Goal: Information Seeking & Learning: Learn about a topic

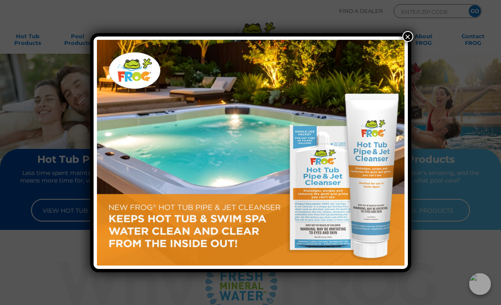
click at [409, 36] on button "×" at bounding box center [407, 36] width 11 height 11
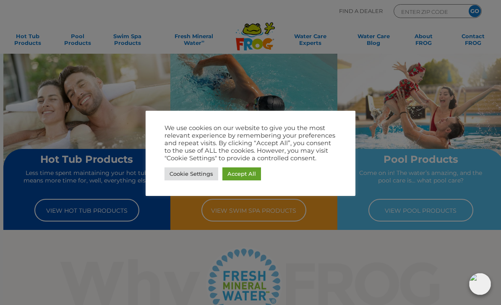
click at [240, 175] on link "Accept All" at bounding box center [241, 173] width 39 height 13
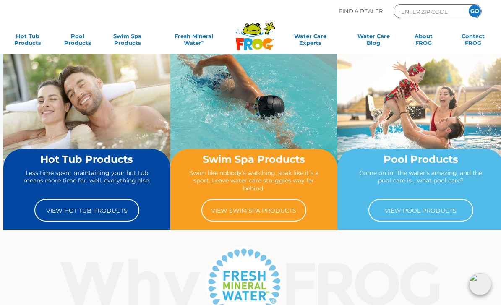
click at [64, 211] on link "View Hot Tub Products" at bounding box center [86, 210] width 105 height 23
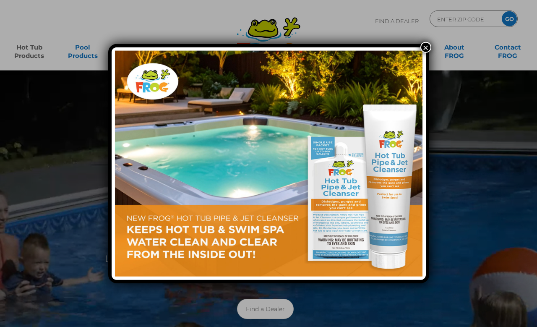
click at [426, 52] on button "×" at bounding box center [425, 47] width 11 height 11
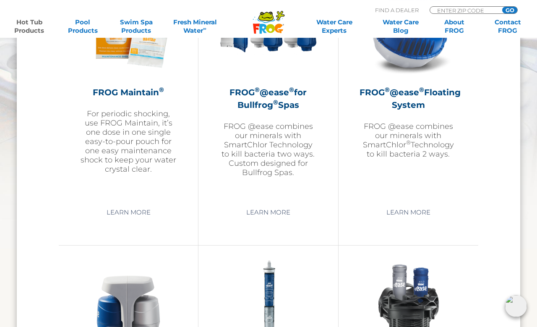
scroll to position [1015, 0]
click at [425, 142] on p "FROG @ease combines our minerals with SmartChlor ® Technology to kill bacteria …" at bounding box center [408, 139] width 98 height 37
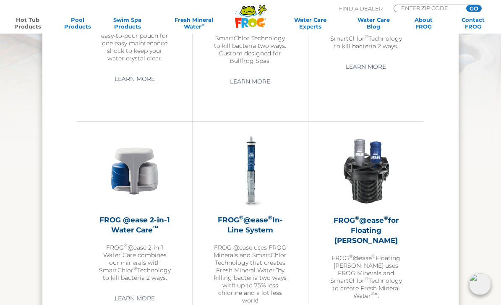
scroll to position [932, 0]
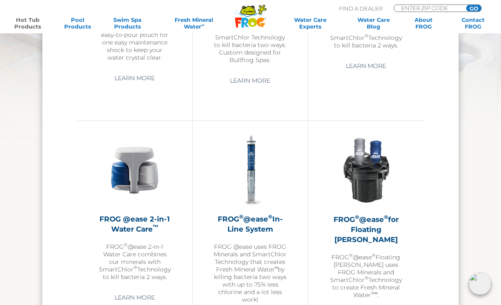
click at [99, 206] on img at bounding box center [134, 170] width 73 height 73
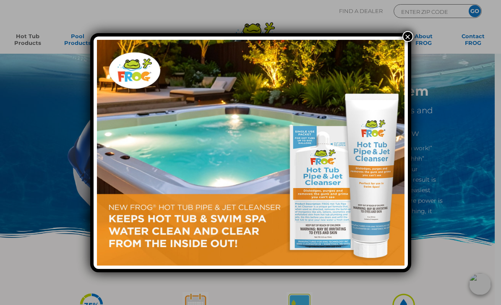
click at [407, 39] on button "×" at bounding box center [407, 36] width 11 height 11
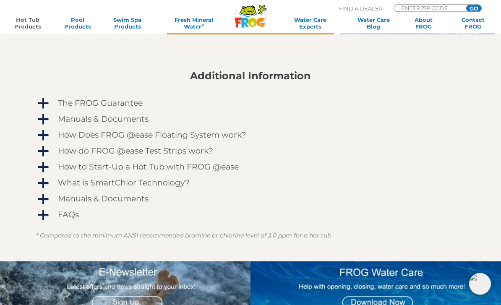
scroll to position [676, 0]
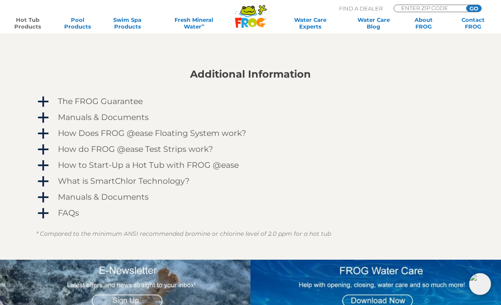
click at [42, 133] on span "a" at bounding box center [43, 133] width 13 height 13
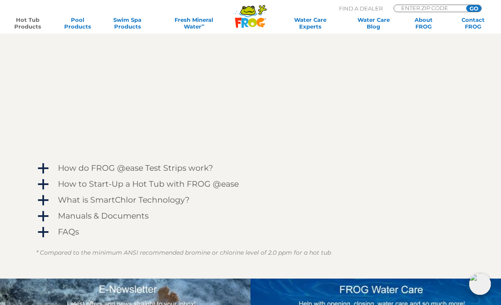
scroll to position [890, 0]
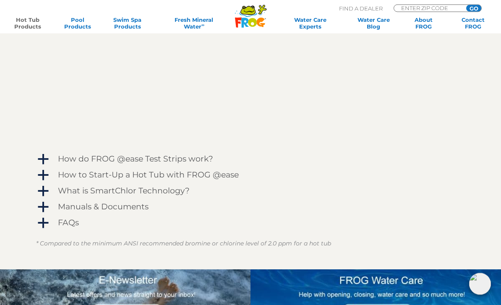
click at [41, 176] on span "a" at bounding box center [43, 175] width 13 height 13
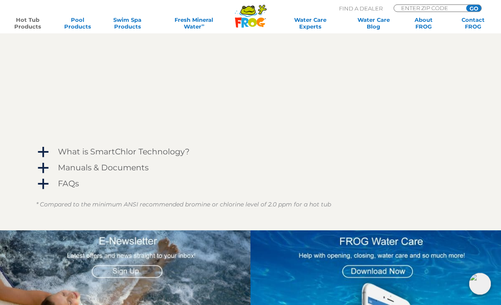
click at [38, 152] on span "a" at bounding box center [43, 152] width 13 height 13
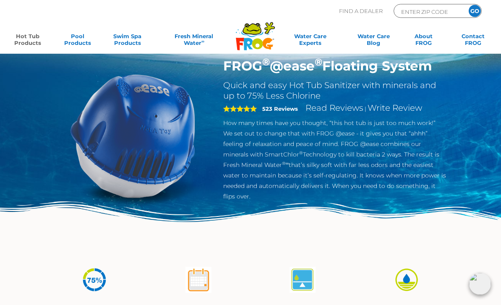
scroll to position [0, 0]
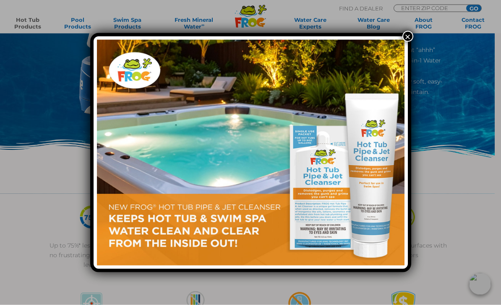
scroll to position [88, 0]
click at [407, 42] on button "×" at bounding box center [407, 36] width 11 height 11
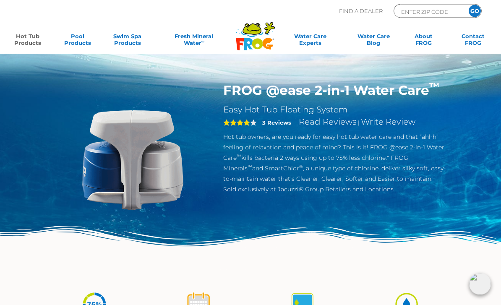
scroll to position [0, 0]
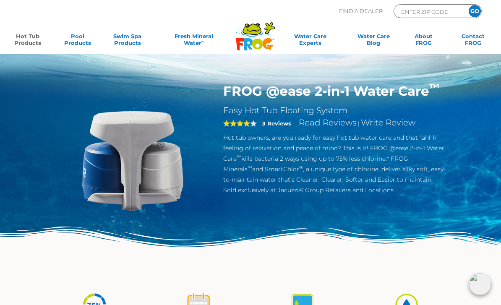
click at [28, 39] on link "Hot Tub Products" at bounding box center [27, 41] width 39 height 17
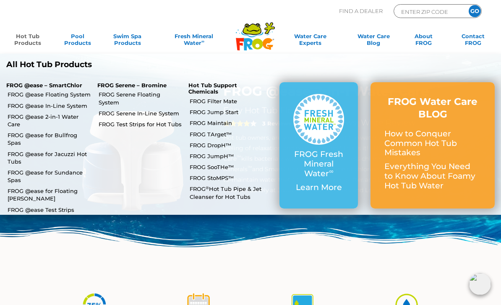
click at [27, 187] on link "FROG @ease for Floating [PERSON_NAME]" at bounding box center [49, 194] width 83 height 15
click at [177, 94] on link "FROG Serene Floating System" at bounding box center [140, 98] width 83 height 15
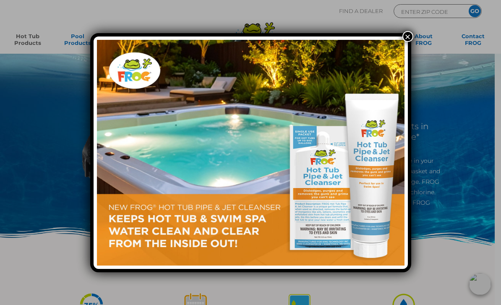
click at [409, 38] on button "×" at bounding box center [407, 36] width 11 height 11
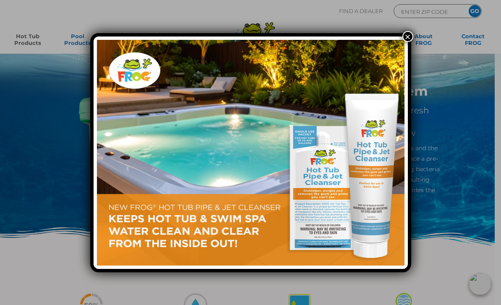
click at [408, 42] on button "×" at bounding box center [407, 36] width 11 height 11
